Goal: Find specific page/section: Find specific page/section

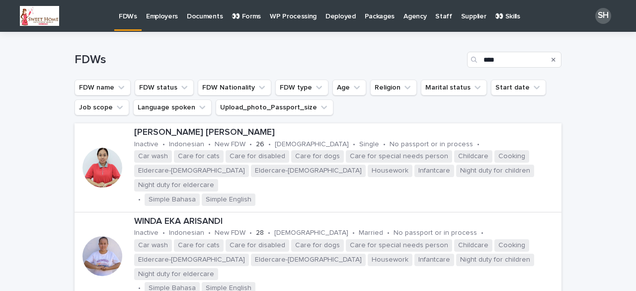
type input "***"
drag, startPoint x: 549, startPoint y: 62, endPoint x: 492, endPoint y: 60, distance: 57.2
click at [552, 62] on icon "Search" at bounding box center [554, 60] width 4 height 6
click at [492, 60] on input "***" at bounding box center [514, 60] width 94 height 16
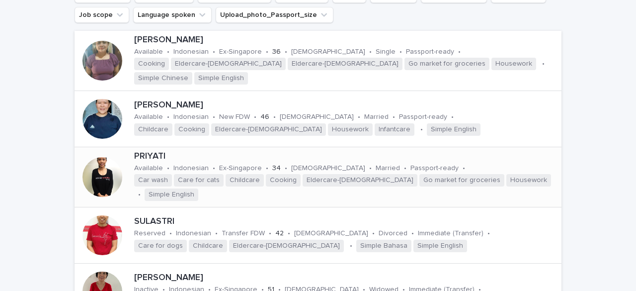
scroll to position [99, 0]
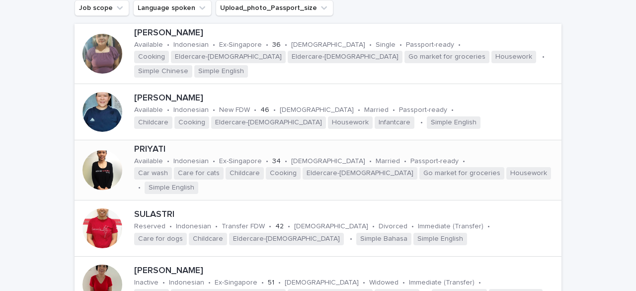
click at [99, 168] on div at bounding box center [103, 170] width 40 height 40
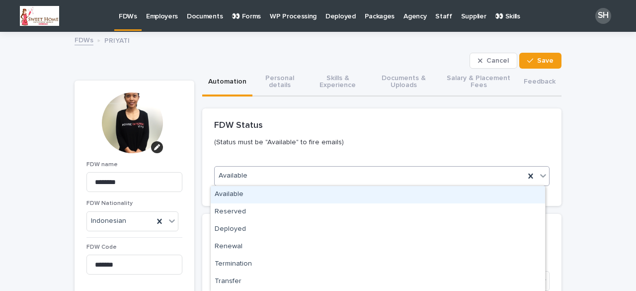
drag, startPoint x: 263, startPoint y: 181, endPoint x: 259, endPoint y: 197, distance: 16.3
click at [263, 182] on div "Available" at bounding box center [370, 176] width 310 height 16
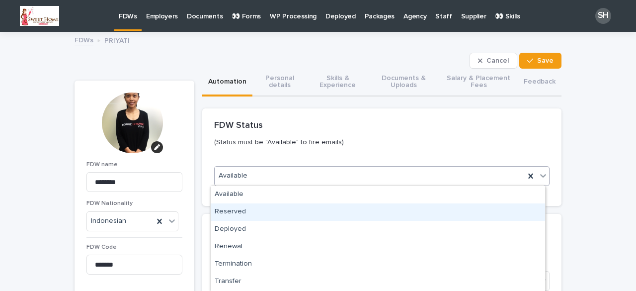
click at [256, 208] on div "Reserved" at bounding box center [378, 211] width 335 height 17
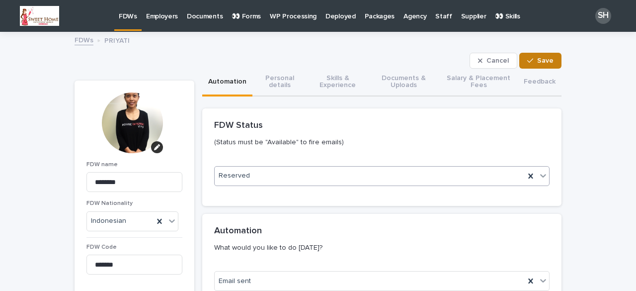
click at [522, 58] on button "Save" at bounding box center [541, 61] width 42 height 16
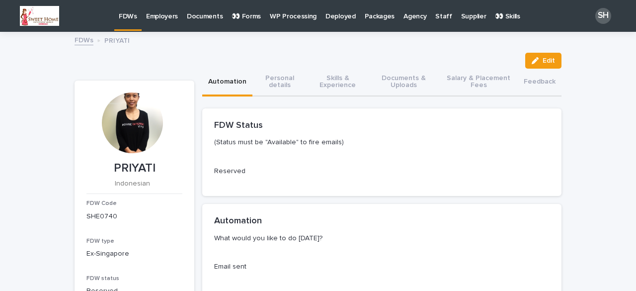
click at [125, 18] on p "FDWs" at bounding box center [128, 10] width 18 height 21
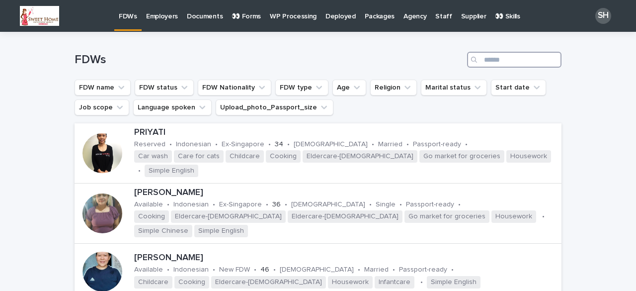
click at [488, 59] on input "Search" at bounding box center [514, 60] width 94 height 16
click at [253, 12] on p "👀 Forms" at bounding box center [246, 10] width 29 height 21
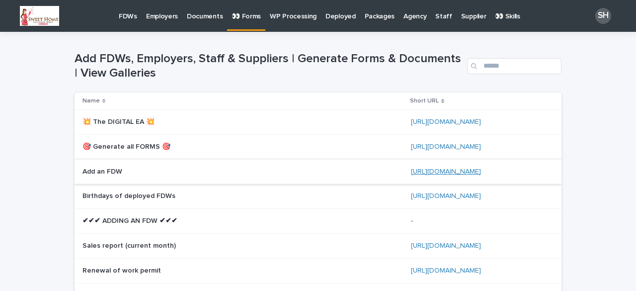
click at [450, 170] on link "[URL][DOMAIN_NAME]" at bounding box center [446, 171] width 70 height 7
